Goal: Task Accomplishment & Management: Complete application form

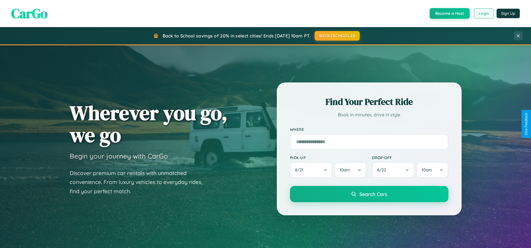
click at [484, 13] on button "Login" at bounding box center [484, 13] width 20 height 10
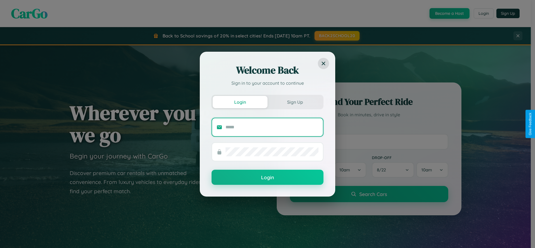
click at [272, 127] on input "text" at bounding box center [272, 127] width 93 height 9
type input "**********"
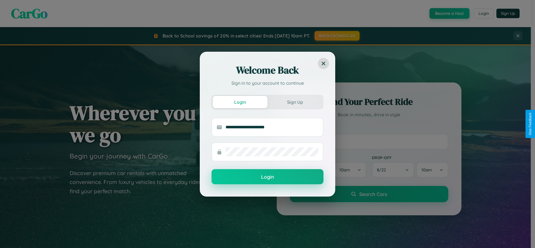
click at [268, 177] on button "Login" at bounding box center [268, 176] width 112 height 15
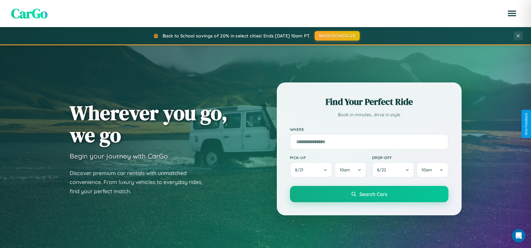
scroll to position [239, 0]
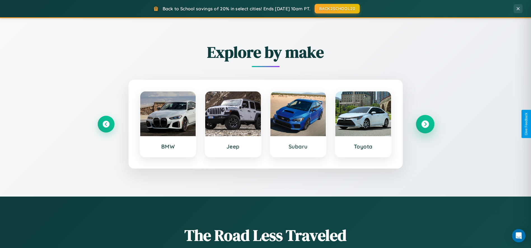
click at [425, 124] on icon at bounding box center [425, 124] width 8 height 8
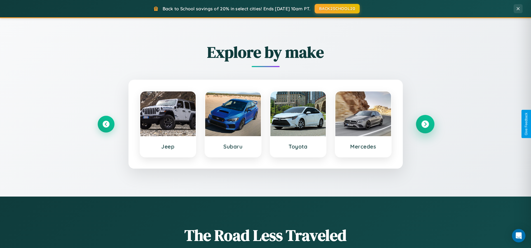
click at [425, 124] on icon at bounding box center [425, 124] width 8 height 8
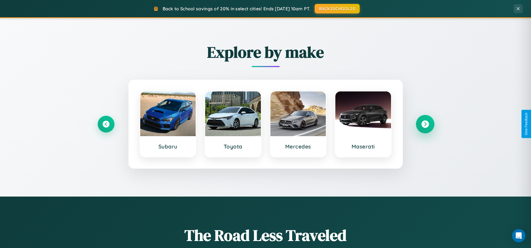
click at [425, 124] on icon at bounding box center [425, 124] width 8 height 8
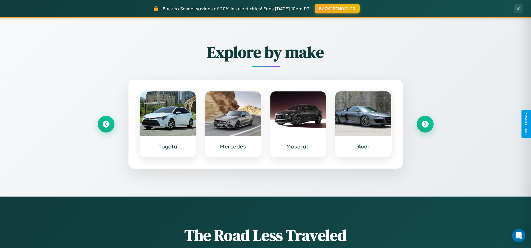
scroll to position [0, 0]
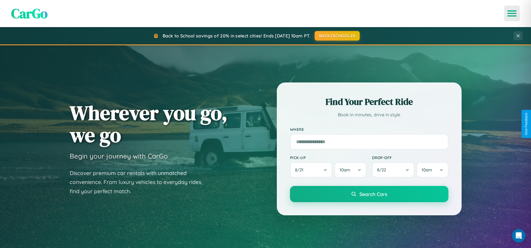
click at [512, 13] on icon "Open menu" at bounding box center [512, 13] width 8 height 5
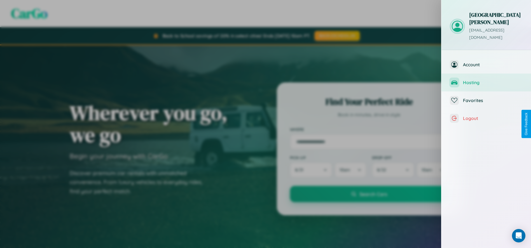
click at [486, 80] on span "Hosting" at bounding box center [493, 83] width 60 height 6
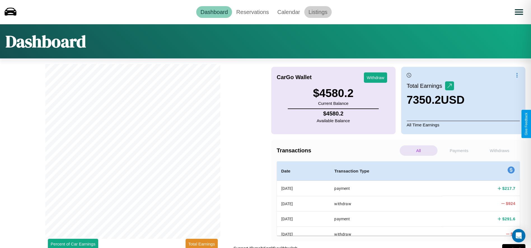
click at [318, 12] on link "Listings" at bounding box center [317, 12] width 27 height 12
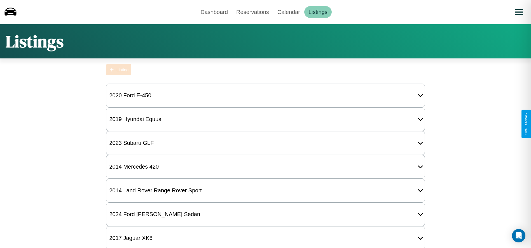
click at [119, 70] on div "Listing" at bounding box center [122, 69] width 12 height 5
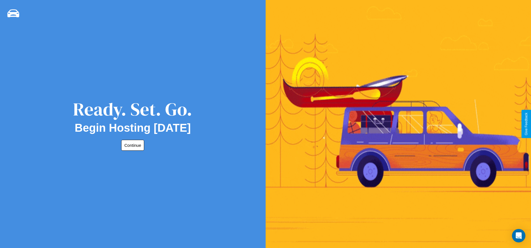
click at [132, 145] on button "Continue" at bounding box center [132, 145] width 23 height 11
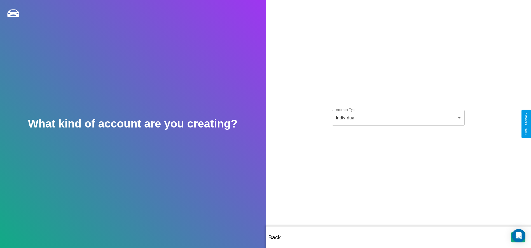
click at [398, 118] on body "**********" at bounding box center [265, 128] width 531 height 256
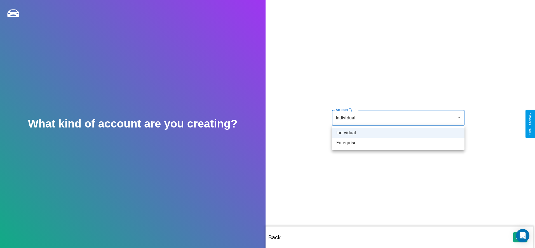
click at [398, 133] on li "Individual" at bounding box center [398, 133] width 133 height 10
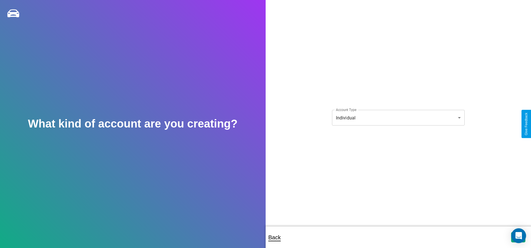
click at [518, 237] on icon "Open Intercom Messenger" at bounding box center [519, 235] width 6 height 7
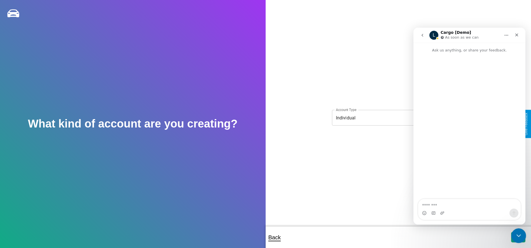
click at [517, 237] on icon "Close Intercom Messenger" at bounding box center [518, 235] width 7 height 7
